Goal: Information Seeking & Learning: Learn about a topic

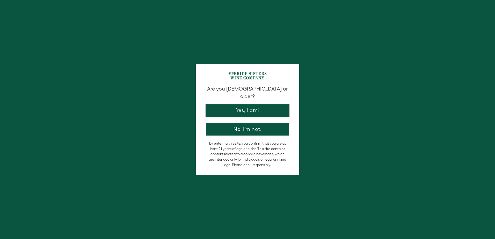
click at [250, 104] on button "Yes, I am!" at bounding box center [247, 110] width 83 height 12
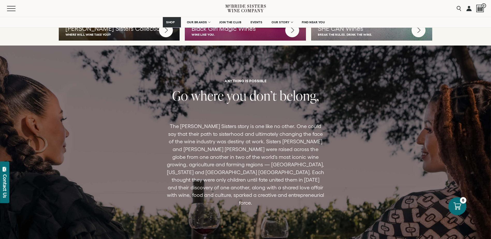
scroll to position [1553, 0]
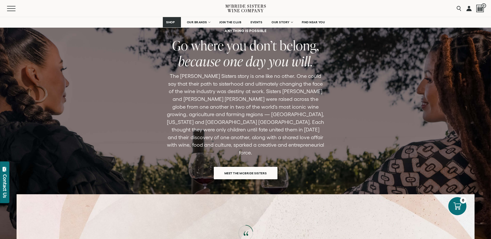
click at [258, 168] on span "Meet the McBride Sisters" at bounding box center [245, 173] width 61 height 10
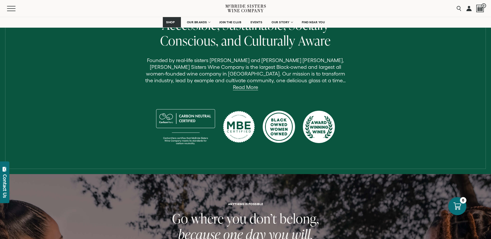
scroll to position [181, 0]
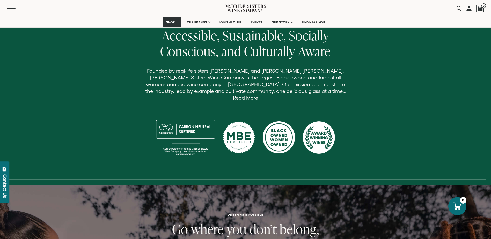
click at [258, 95] on link "Read More" at bounding box center [245, 98] width 25 height 6
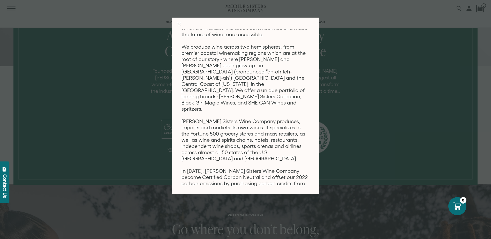
scroll to position [89, 0]
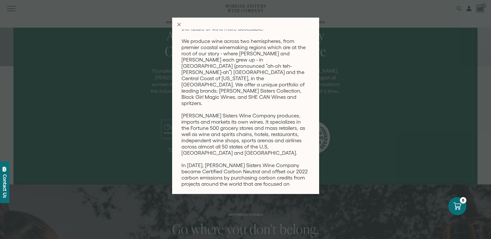
click at [179, 26] on icon "Close Modal" at bounding box center [179, 25] width 4 height 4
